Goal: Transaction & Acquisition: Obtain resource

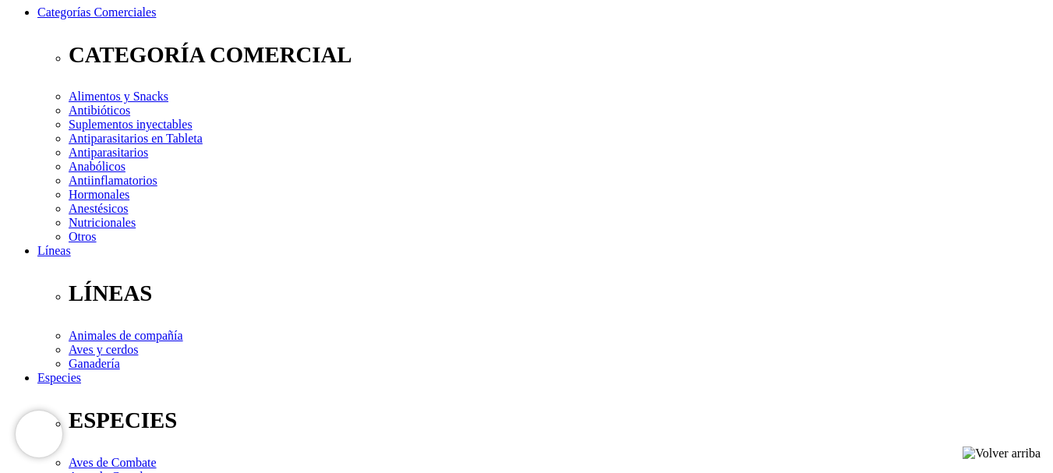
select select "374"
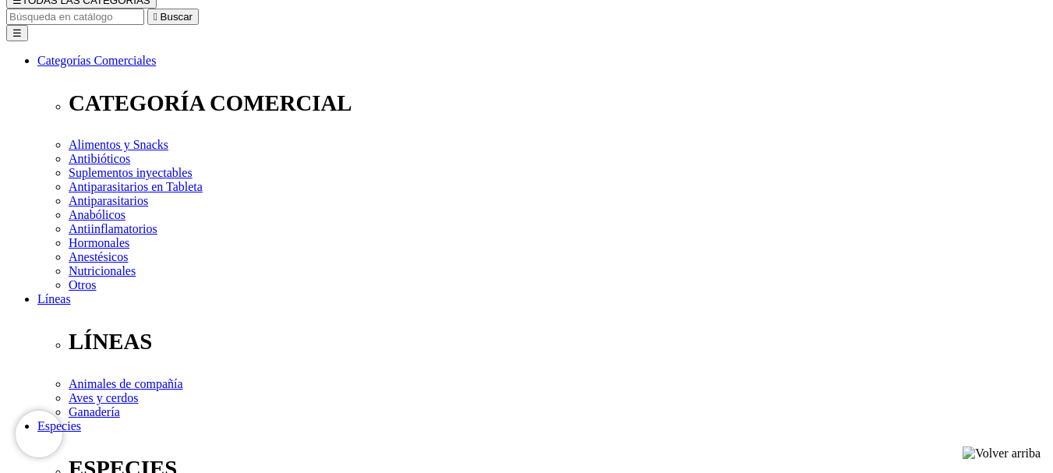
scroll to position [187, 0]
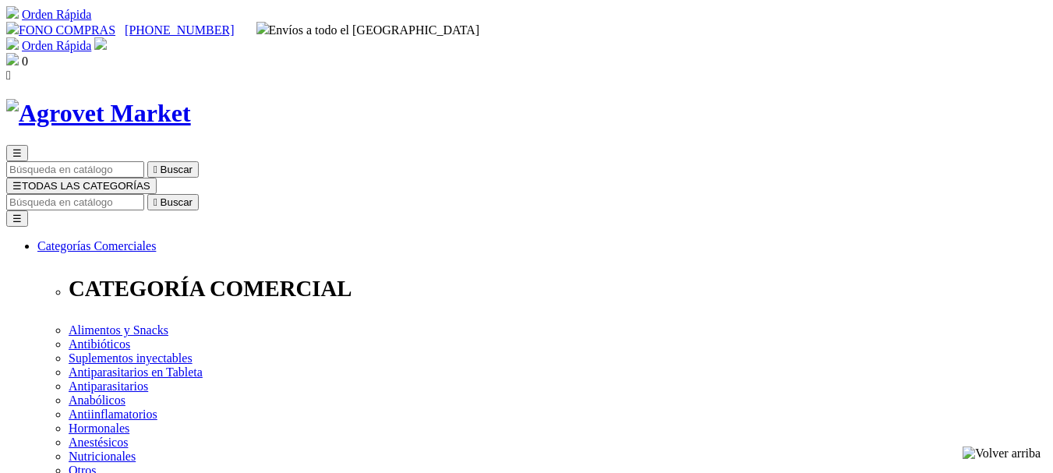
select select "374"
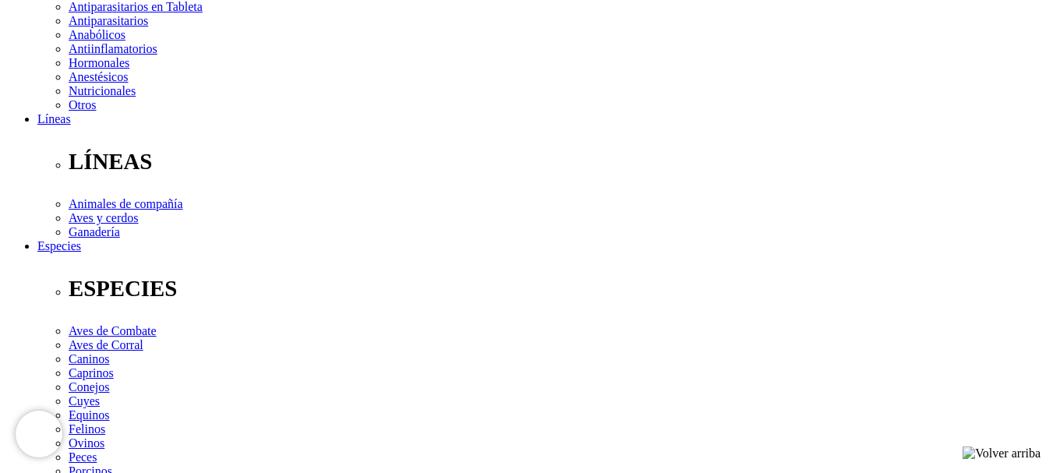
scroll to position [577, 0]
